Goal: Task Accomplishment & Management: Use online tool/utility

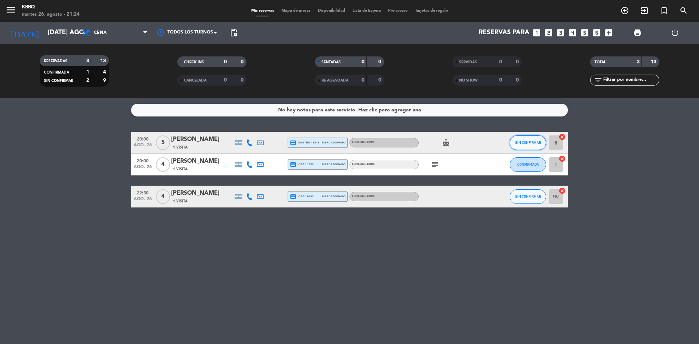
click at [515, 138] on button "SIN CONFIRMAR" at bounding box center [528, 142] width 36 height 15
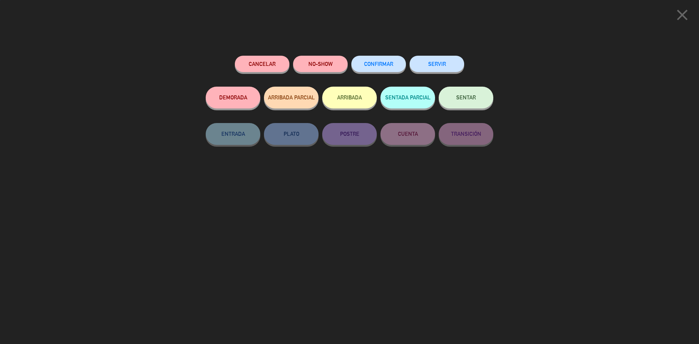
click at [448, 69] on button "SERVIR" at bounding box center [437, 64] width 55 height 16
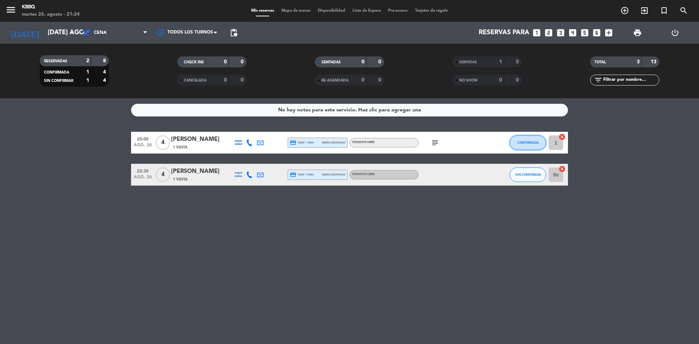
click at [527, 146] on button "CONFIRMADA" at bounding box center [528, 142] width 36 height 15
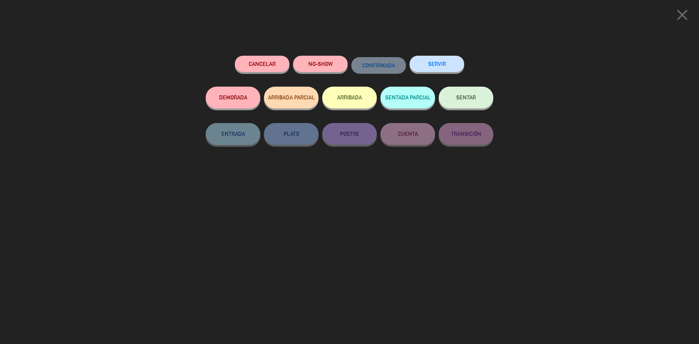
click at [432, 68] on button "SERVIR" at bounding box center [437, 64] width 55 height 16
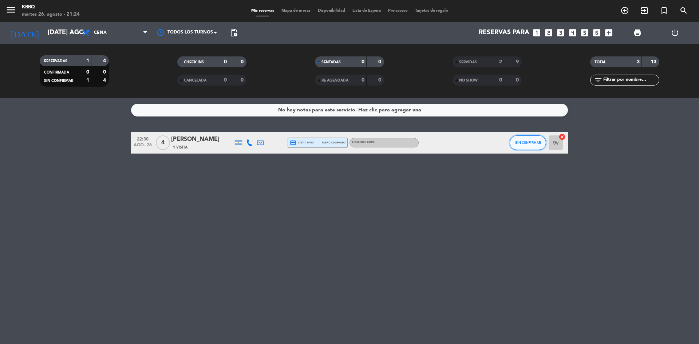
click at [534, 146] on button "SIN CONFIRMAR" at bounding box center [528, 142] width 36 height 15
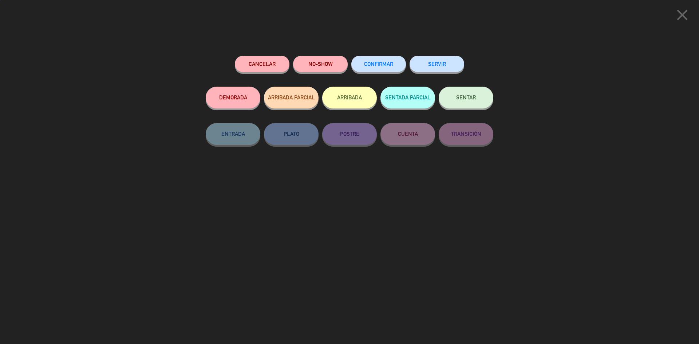
click at [459, 65] on button "SERVIR" at bounding box center [437, 64] width 55 height 16
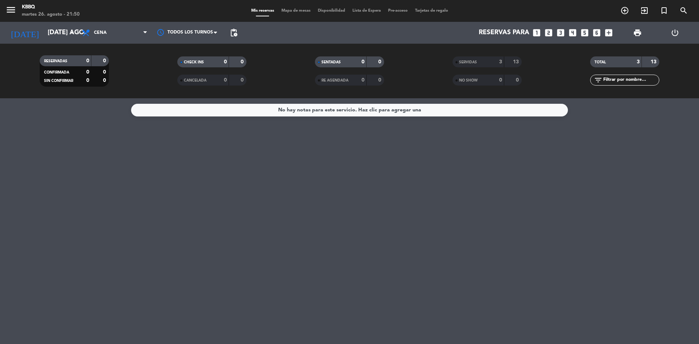
click at [365, 108] on div "No hay notas para este servicio. Haz clic para agregar una" at bounding box center [349, 110] width 143 height 8
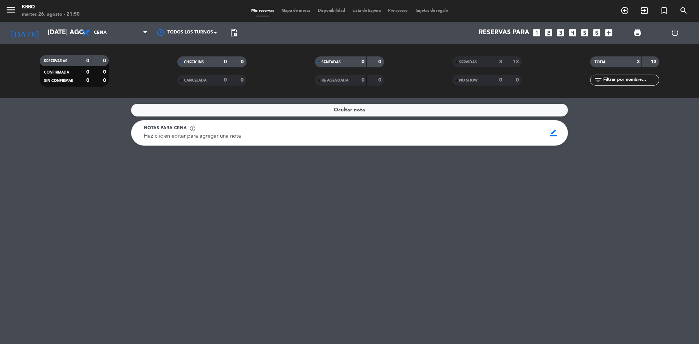
click at [289, 112] on div "Ocultar nota" at bounding box center [349, 110] width 437 height 13
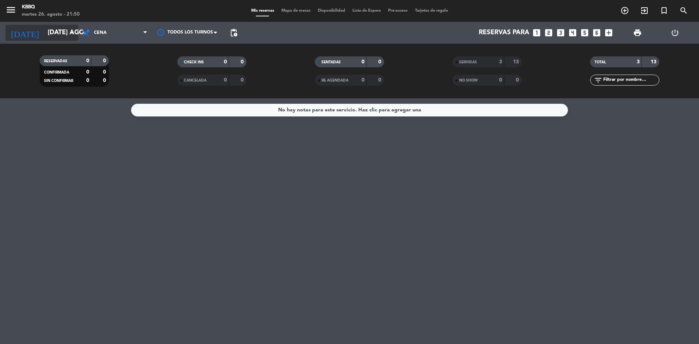
click at [55, 35] on input "[DATE] ago." at bounding box center [86, 32] width 84 height 15
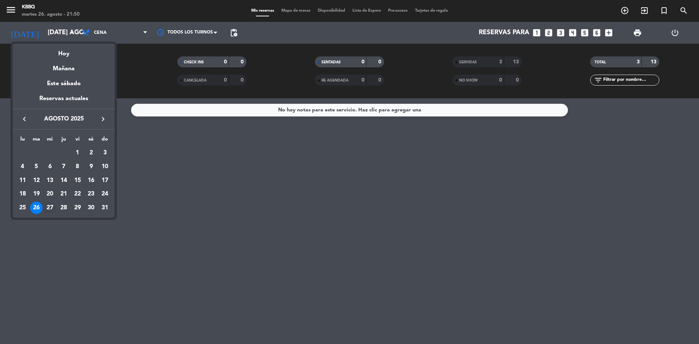
click at [52, 209] on div "27" at bounding box center [50, 208] width 12 height 12
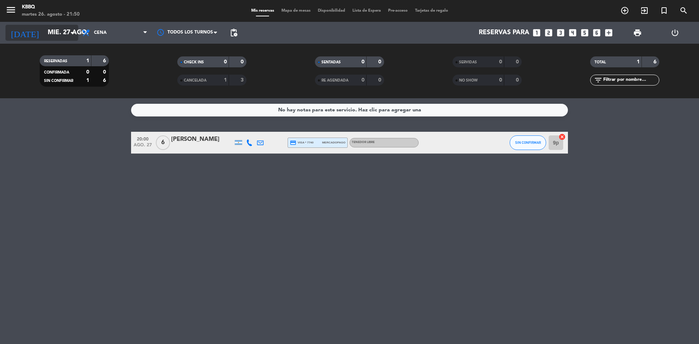
click at [50, 28] on input "mié. 27 ago." at bounding box center [86, 32] width 84 height 15
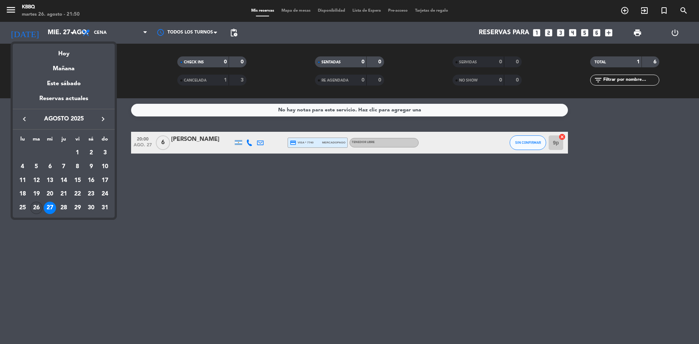
click at [40, 207] on div "26" at bounding box center [36, 208] width 12 height 12
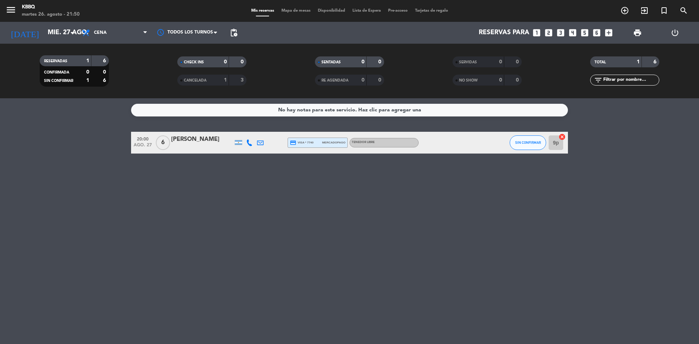
type input "[DATE] ago."
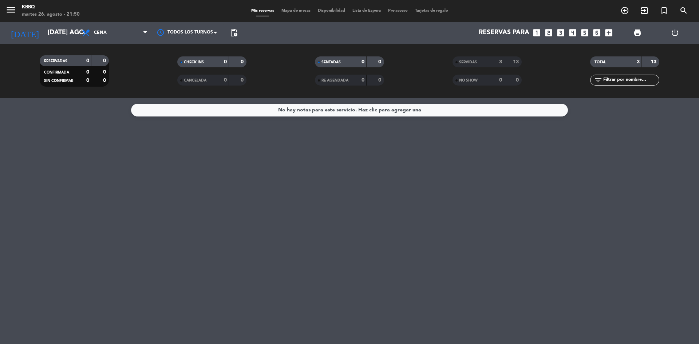
click at [518, 64] on strong "13" at bounding box center [516, 61] width 7 height 5
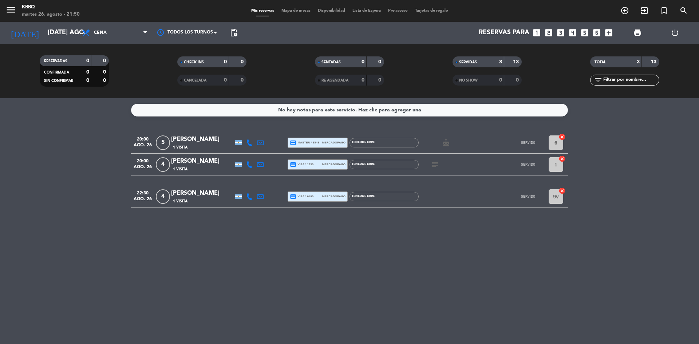
click at [517, 64] on strong "13" at bounding box center [516, 61] width 7 height 5
